Goal: Information Seeking & Learning: Learn about a topic

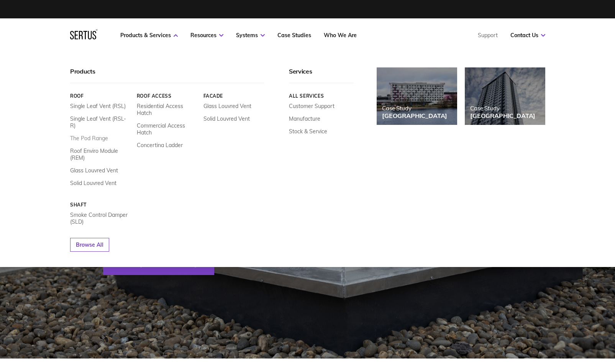
click at [83, 135] on link "The Pod Range" at bounding box center [89, 138] width 38 height 7
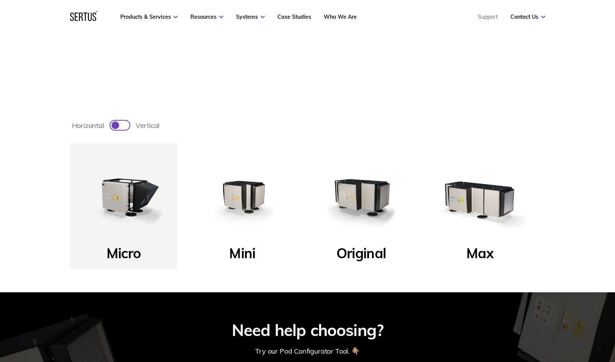
scroll to position [281, 0]
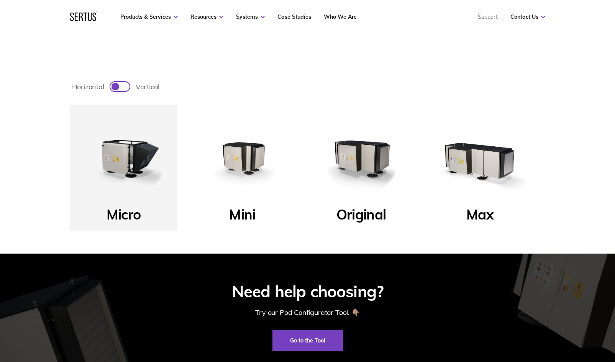
click at [113, 85] on div at bounding box center [115, 87] width 8 height 8
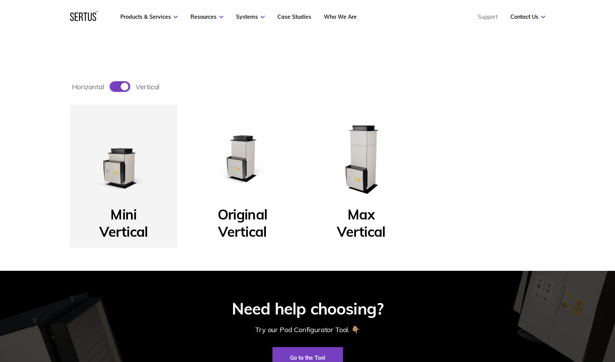
click at [125, 171] on img at bounding box center [124, 158] width 92 height 92
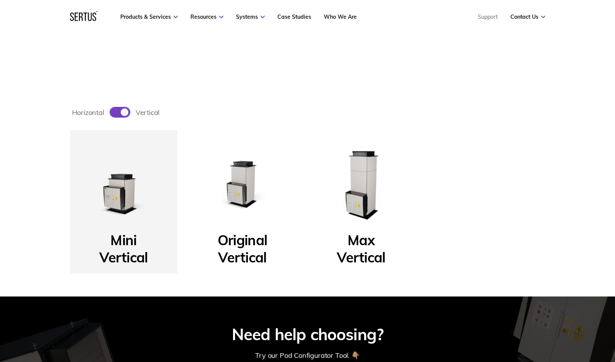
click at [129, 245] on p "Mini Vertical" at bounding box center [123, 244] width 48 height 26
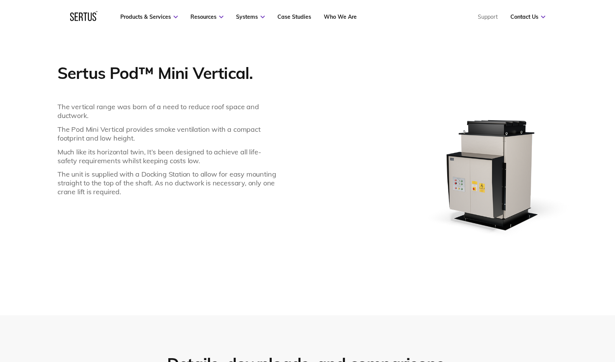
scroll to position [638, 0]
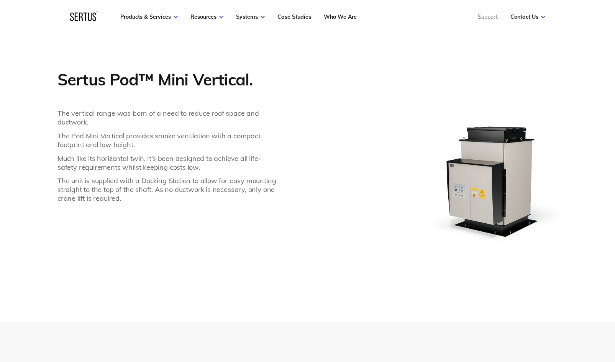
click at [248, 309] on div "Sertus Pod™ Mini Vertical. The vertical range was born of a need to reduce roof…" at bounding box center [168, 195] width 223 height 252
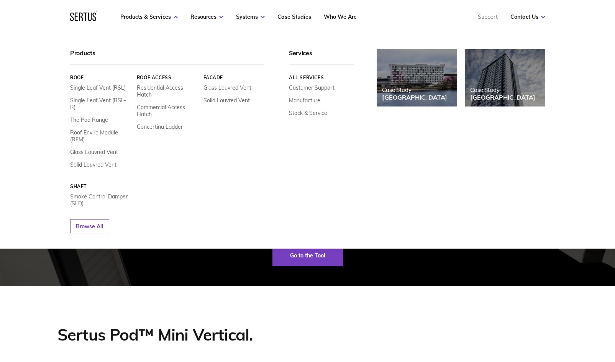
scroll to position [383, 0]
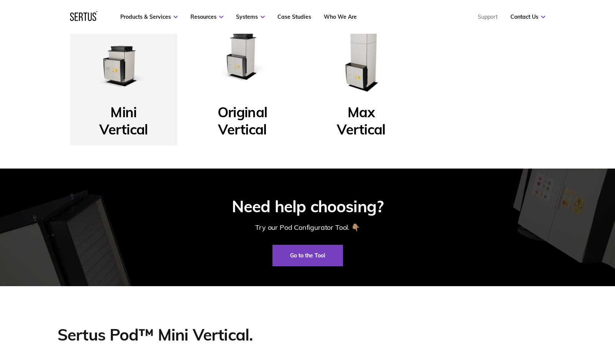
drag, startPoint x: 442, startPoint y: 273, endPoint x: 391, endPoint y: 268, distance: 51.2
click at [441, 272] on div "Need help choosing? Try our Pod Configurator Tool. 👇🏽 Go to the Tool" at bounding box center [307, 228] width 615 height 118
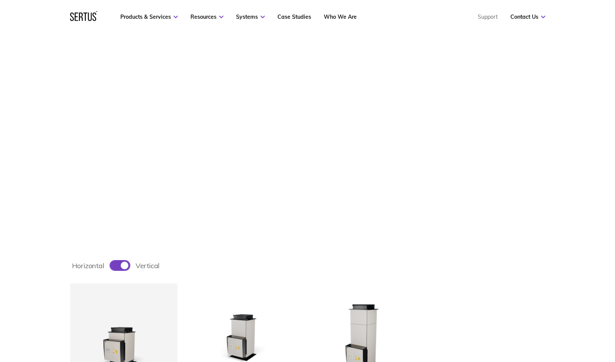
scroll to position [230, 0]
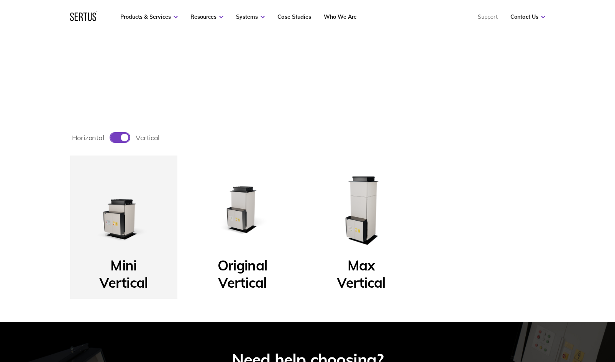
click at [127, 139] on div at bounding box center [125, 138] width 8 height 8
checkbox input "false"
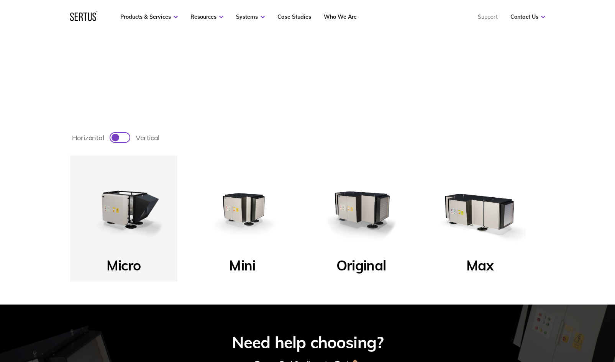
click at [352, 217] on img at bounding box center [361, 209] width 92 height 92
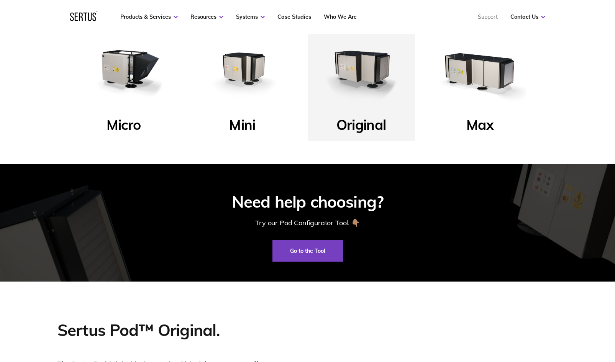
scroll to position [332, 0]
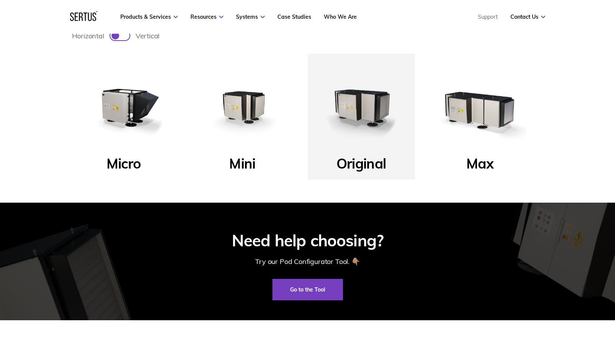
click at [489, 164] on p "Max" at bounding box center [479, 166] width 27 height 22
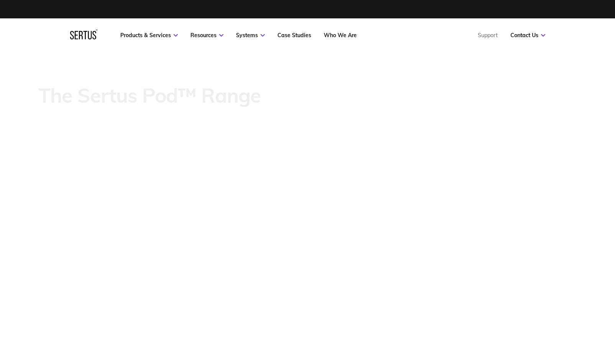
scroll to position [0, 0]
